Goal: Use online tool/utility: Use online tool/utility

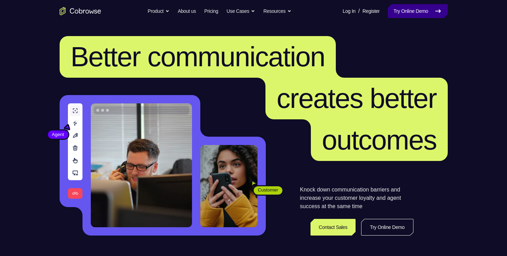
click at [404, 10] on link "Try Online Demo" at bounding box center [418, 11] width 60 height 14
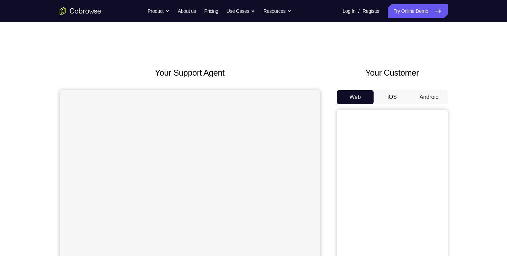
click at [431, 94] on button "Android" at bounding box center [429, 97] width 37 height 14
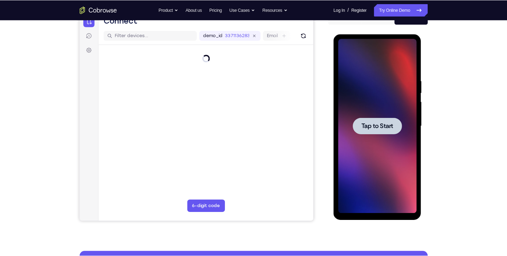
scroll to position [77, 0]
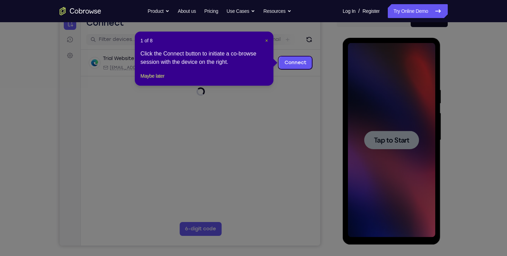
click at [266, 41] on span "×" at bounding box center [266, 41] width 3 height 6
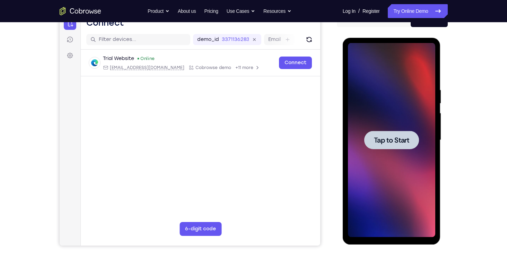
click at [388, 137] on span "Tap to Start" at bounding box center [391, 140] width 35 height 7
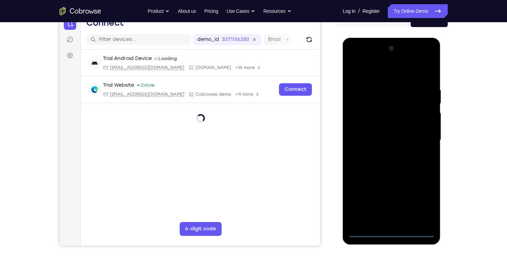
click at [392, 231] on div at bounding box center [391, 140] width 87 height 194
click at [425, 200] on div at bounding box center [391, 140] width 87 height 194
click at [356, 60] on div at bounding box center [391, 140] width 87 height 194
click at [361, 118] on div at bounding box center [391, 140] width 87 height 194
click at [382, 139] on div at bounding box center [391, 140] width 87 height 194
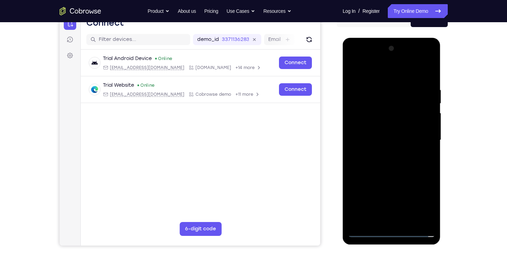
click at [379, 132] on div at bounding box center [391, 140] width 87 height 194
click at [383, 143] on div at bounding box center [391, 140] width 87 height 194
click at [389, 147] on div at bounding box center [391, 140] width 87 height 194
drag, startPoint x: 362, startPoint y: 70, endPoint x: 438, endPoint y: 68, distance: 76.3
click at [438, 68] on div at bounding box center [392, 141] width 98 height 207
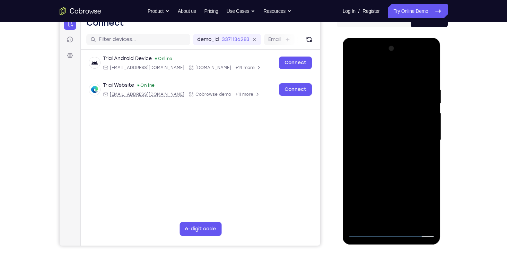
drag, startPoint x: 389, startPoint y: 189, endPoint x: 374, endPoint y: 137, distance: 54.0
click at [374, 137] on div at bounding box center [391, 140] width 87 height 194
click at [384, 216] on div at bounding box center [391, 140] width 87 height 194
drag, startPoint x: 412, startPoint y: 118, endPoint x: 363, endPoint y: 118, distance: 49.2
click at [363, 118] on div at bounding box center [391, 140] width 87 height 194
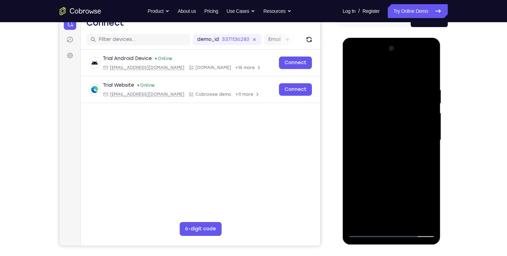
click at [386, 115] on div at bounding box center [391, 140] width 87 height 194
click at [415, 218] on div at bounding box center [391, 140] width 87 height 194
click at [353, 141] on div at bounding box center [391, 140] width 87 height 194
drag, startPoint x: 429, startPoint y: 220, endPoint x: 413, endPoint y: 219, distance: 16.3
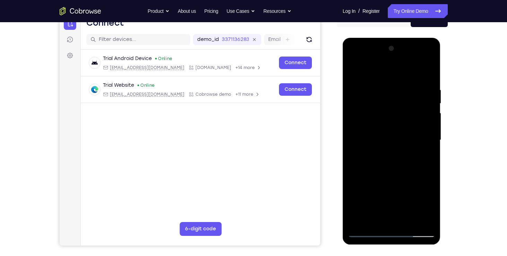
click at [413, 219] on div at bounding box center [391, 140] width 87 height 194
click at [353, 147] on div at bounding box center [391, 140] width 87 height 194
click at [431, 220] on div at bounding box center [391, 140] width 87 height 194
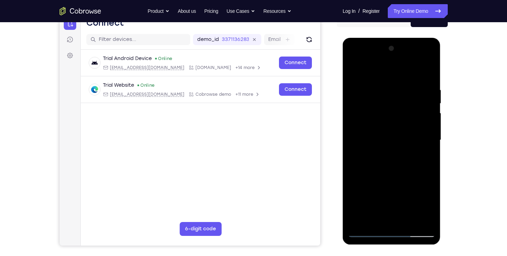
click at [430, 72] on div at bounding box center [391, 140] width 87 height 194
drag, startPoint x: 425, startPoint y: 126, endPoint x: 364, endPoint y: 122, distance: 61.1
click at [364, 122] on div at bounding box center [391, 140] width 87 height 194
click at [414, 78] on div at bounding box center [391, 140] width 87 height 194
click at [397, 121] on div at bounding box center [391, 140] width 87 height 194
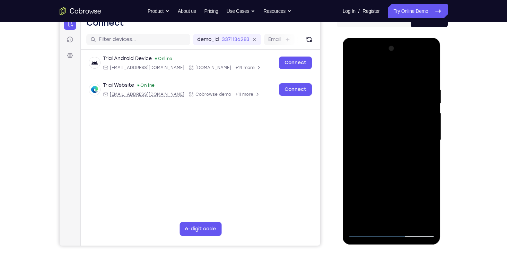
click at [354, 69] on div at bounding box center [391, 140] width 87 height 194
click at [356, 67] on div at bounding box center [391, 140] width 87 height 194
click at [355, 74] on div at bounding box center [391, 140] width 87 height 194
click at [383, 165] on div at bounding box center [391, 140] width 87 height 194
drag, startPoint x: 385, startPoint y: 184, endPoint x: 385, endPoint y: 111, distance: 73.5
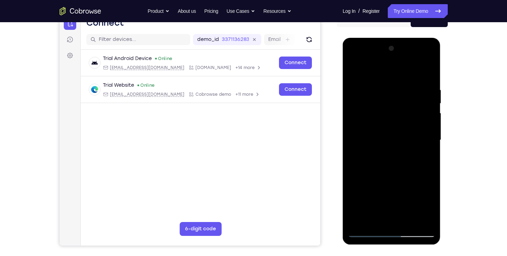
click at [385, 111] on div at bounding box center [391, 140] width 87 height 194
drag, startPoint x: 392, startPoint y: 196, endPoint x: 391, endPoint y: 112, distance: 83.9
click at [391, 112] on div at bounding box center [391, 140] width 87 height 194
drag, startPoint x: 393, startPoint y: 194, endPoint x: 386, endPoint y: 96, distance: 98.3
click at [386, 96] on div at bounding box center [391, 140] width 87 height 194
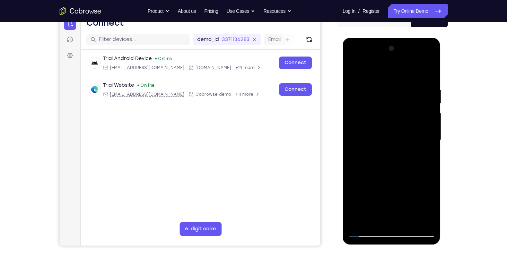
click at [425, 188] on div at bounding box center [391, 140] width 87 height 194
click at [375, 161] on div at bounding box center [391, 140] width 87 height 194
click at [380, 95] on div at bounding box center [391, 140] width 87 height 194
click at [373, 219] on div at bounding box center [391, 140] width 87 height 194
drag, startPoint x: 397, startPoint y: 194, endPoint x: 404, endPoint y: 151, distance: 43.9
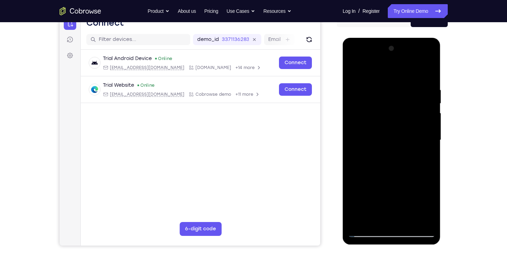
click at [404, 151] on div at bounding box center [391, 140] width 87 height 194
drag, startPoint x: 401, startPoint y: 201, endPoint x: 408, endPoint y: 150, distance: 52.1
click at [408, 150] on div at bounding box center [391, 140] width 87 height 194
drag, startPoint x: 407, startPoint y: 198, endPoint x: 416, endPoint y: 172, distance: 27.5
click at [416, 172] on div at bounding box center [391, 140] width 87 height 194
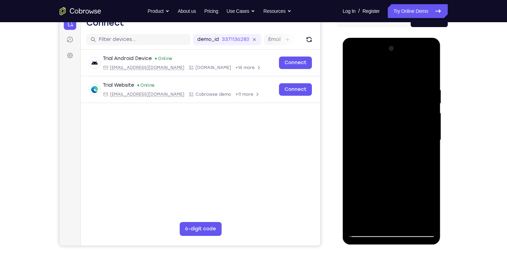
click at [383, 194] on div at bounding box center [391, 140] width 87 height 194
click at [393, 144] on div at bounding box center [391, 140] width 87 height 194
drag, startPoint x: 389, startPoint y: 187, endPoint x: 390, endPoint y: 77, distance: 110.6
click at [390, 77] on div at bounding box center [391, 140] width 87 height 194
